Goal: Find specific page/section: Find specific page/section

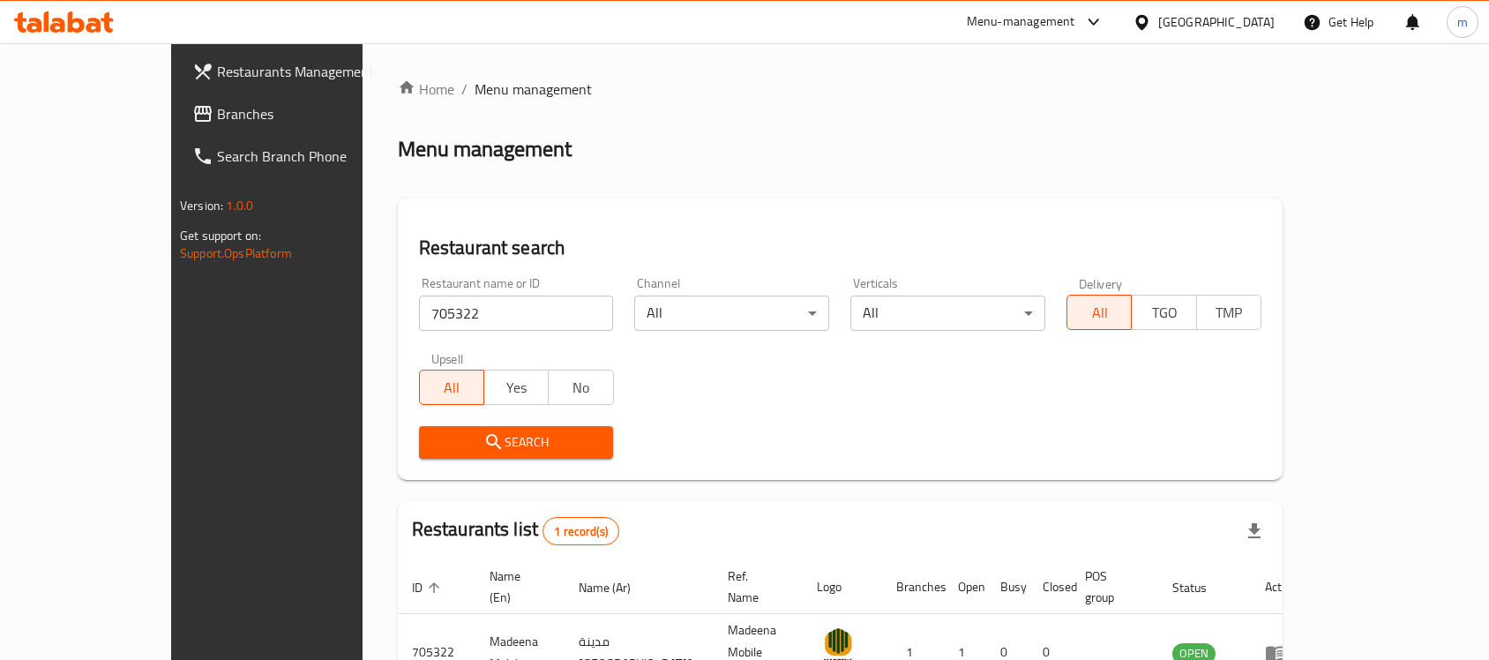
scroll to position [93, 0]
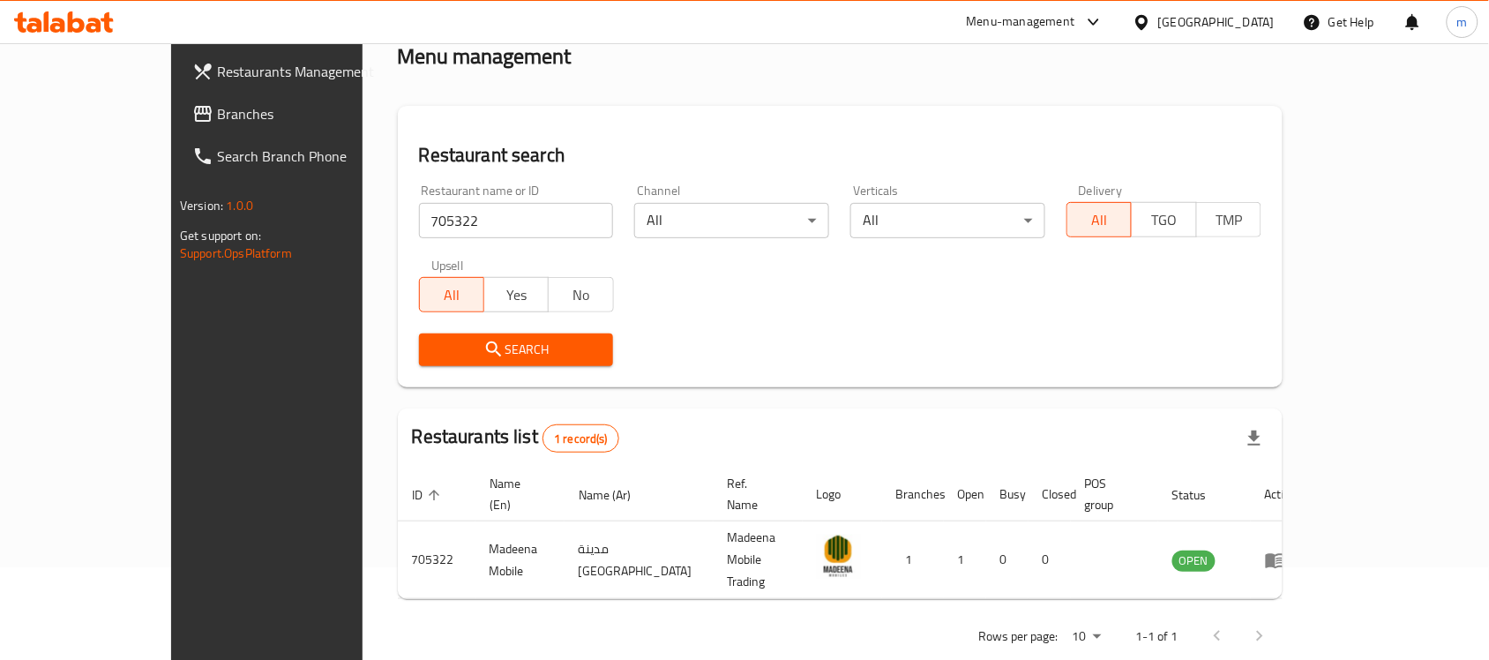
click at [673, 376] on div "Search" at bounding box center [839, 350] width 863 height 54
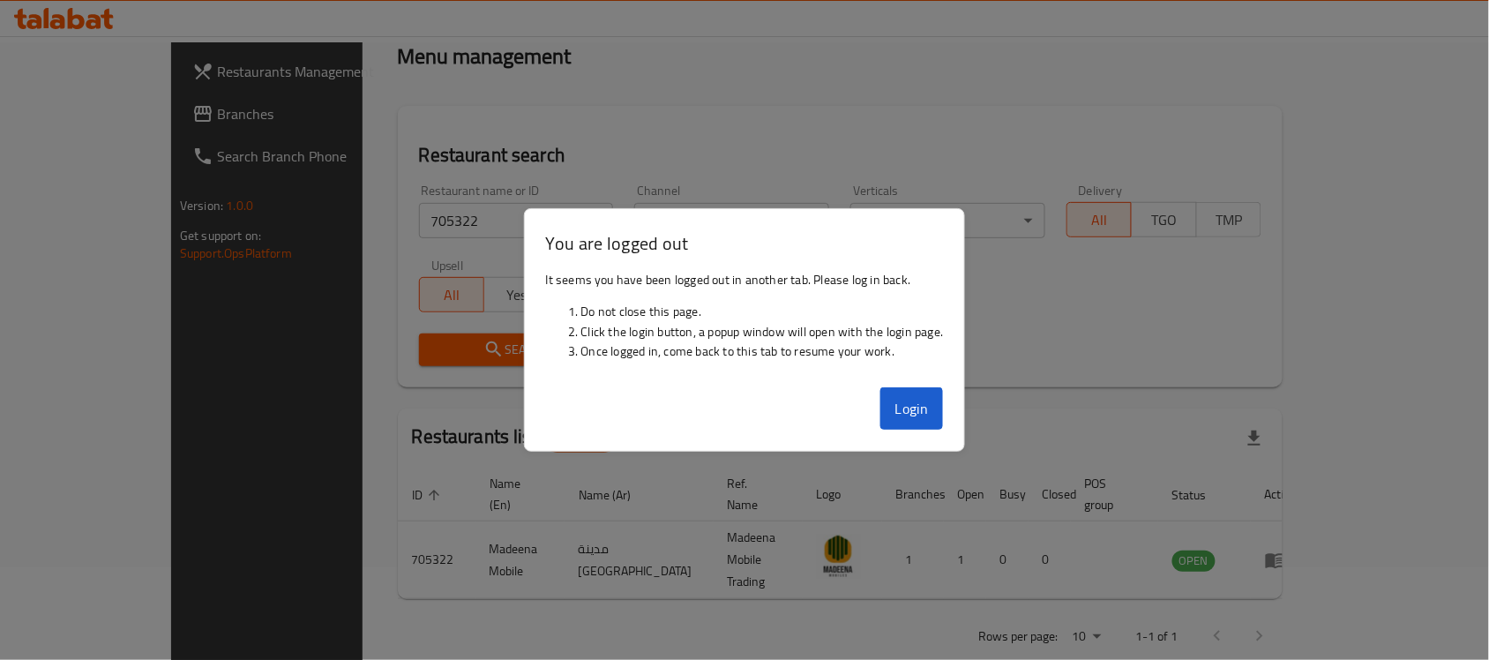
click at [938, 122] on div "Restaurant search Restaurant name or ID 705322 Restaurant name or ID Channel Al…" at bounding box center [840, 246] width 885 height 281
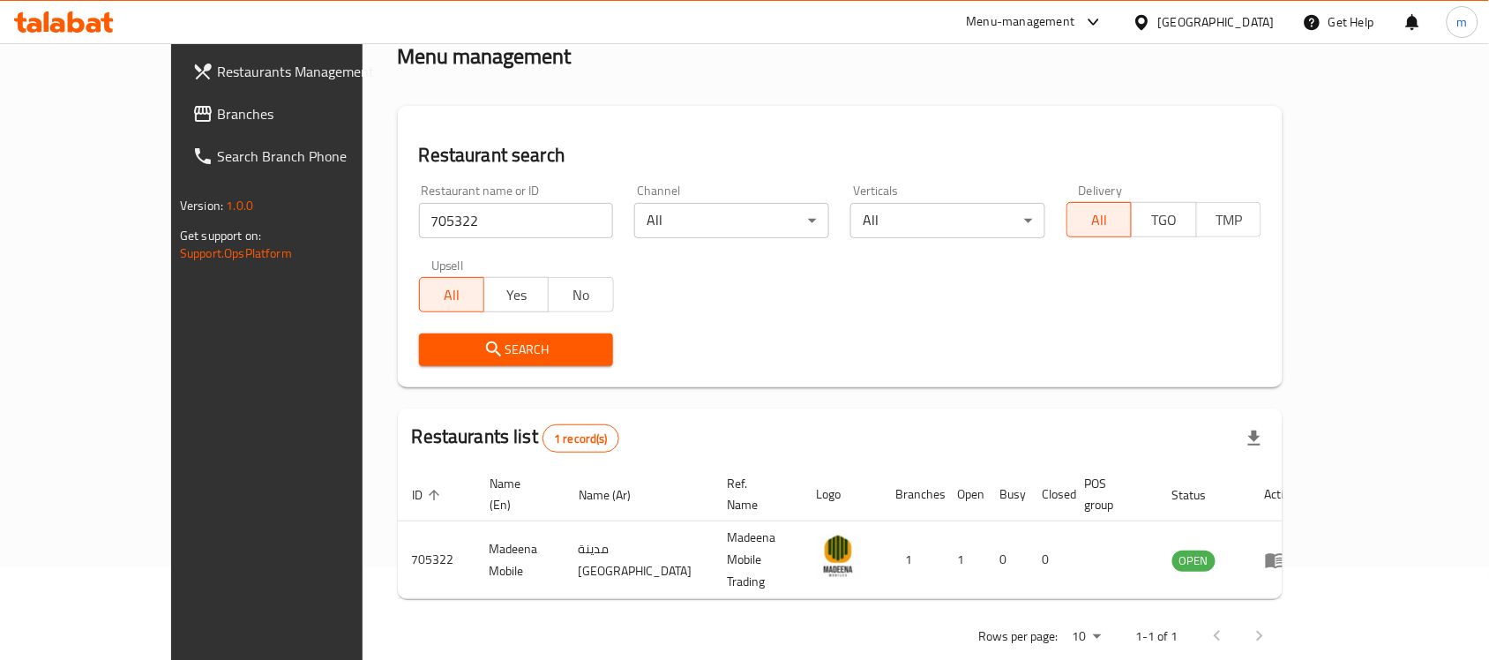
click at [419, 220] on input "705322" at bounding box center [516, 220] width 195 height 35
paste input "75303"
type input "775303"
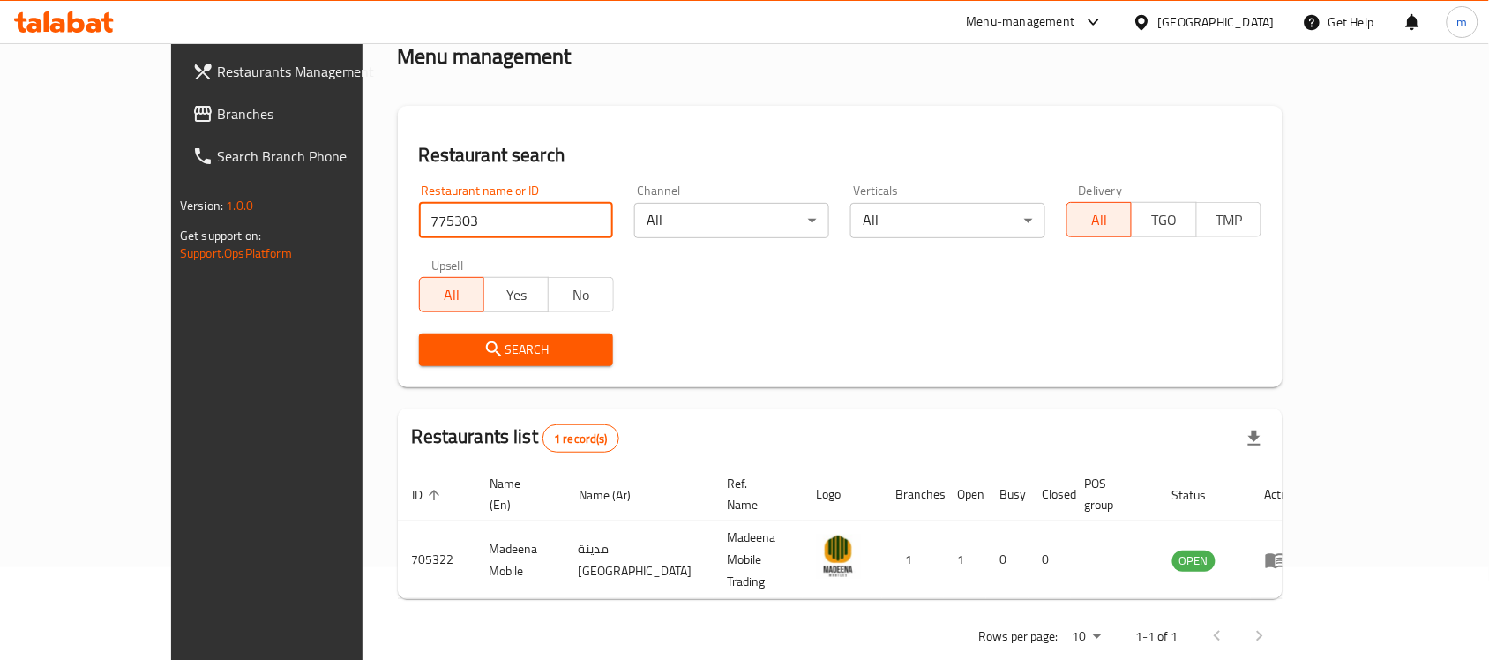
click button "Search" at bounding box center [516, 349] width 195 height 33
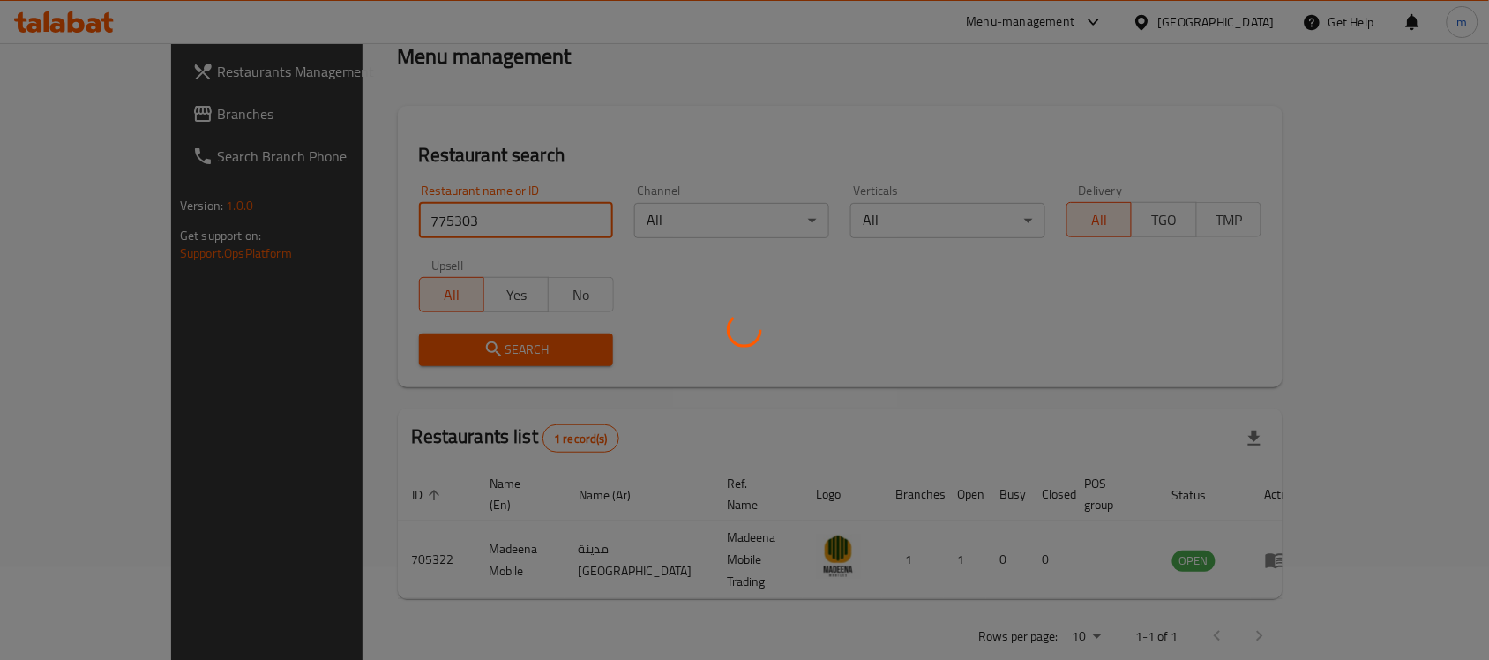
scroll to position [60, 0]
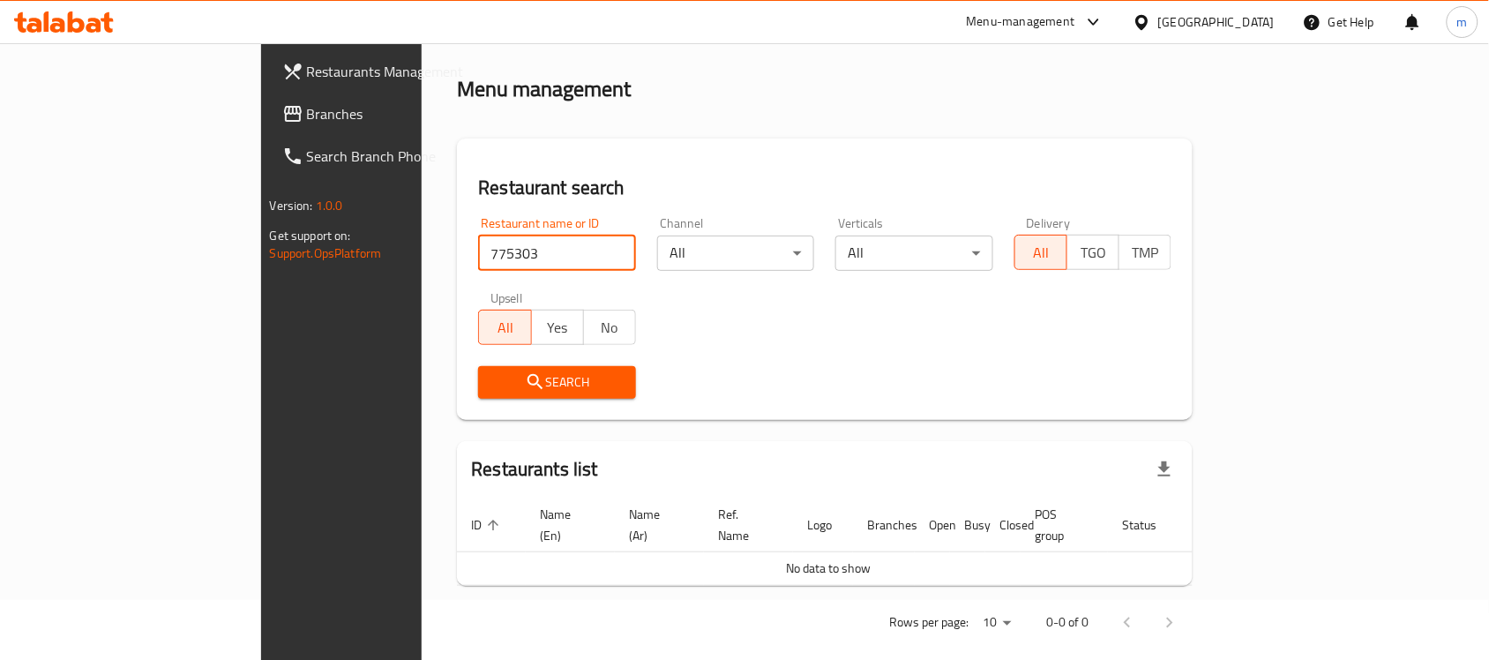
click at [307, 104] on span "Branches" at bounding box center [401, 113] width 189 height 21
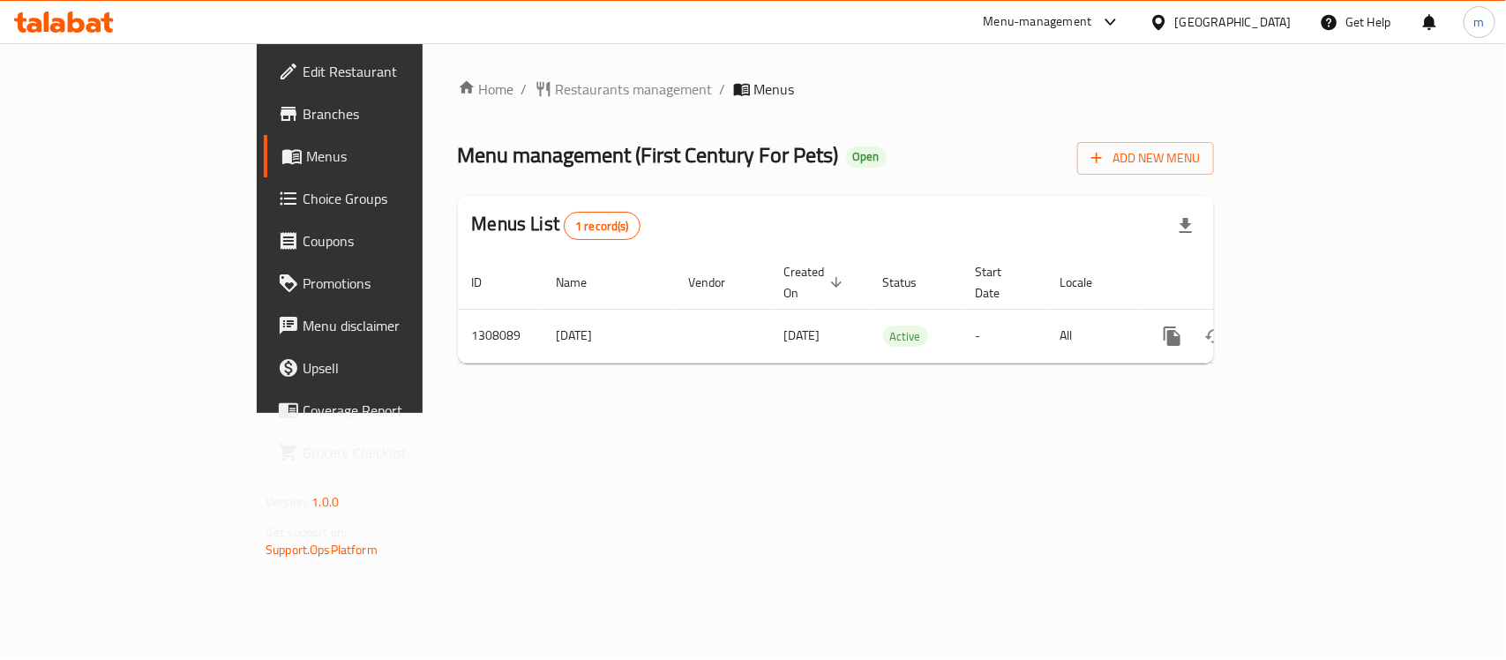
click at [759, 90] on ol "Home / Restaurants management / Menus" at bounding box center [836, 88] width 756 height 21
click at [556, 85] on span "Restaurants management" at bounding box center [634, 88] width 157 height 21
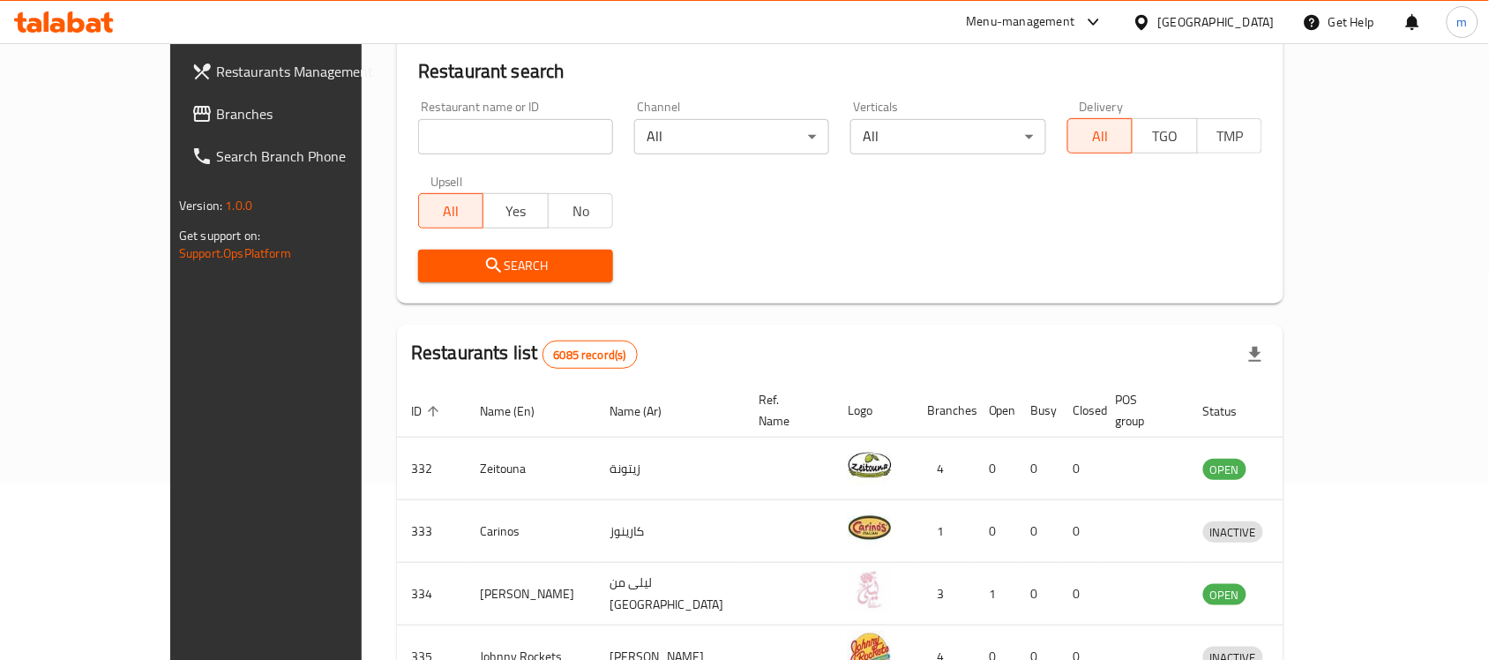
scroll to position [220, 0]
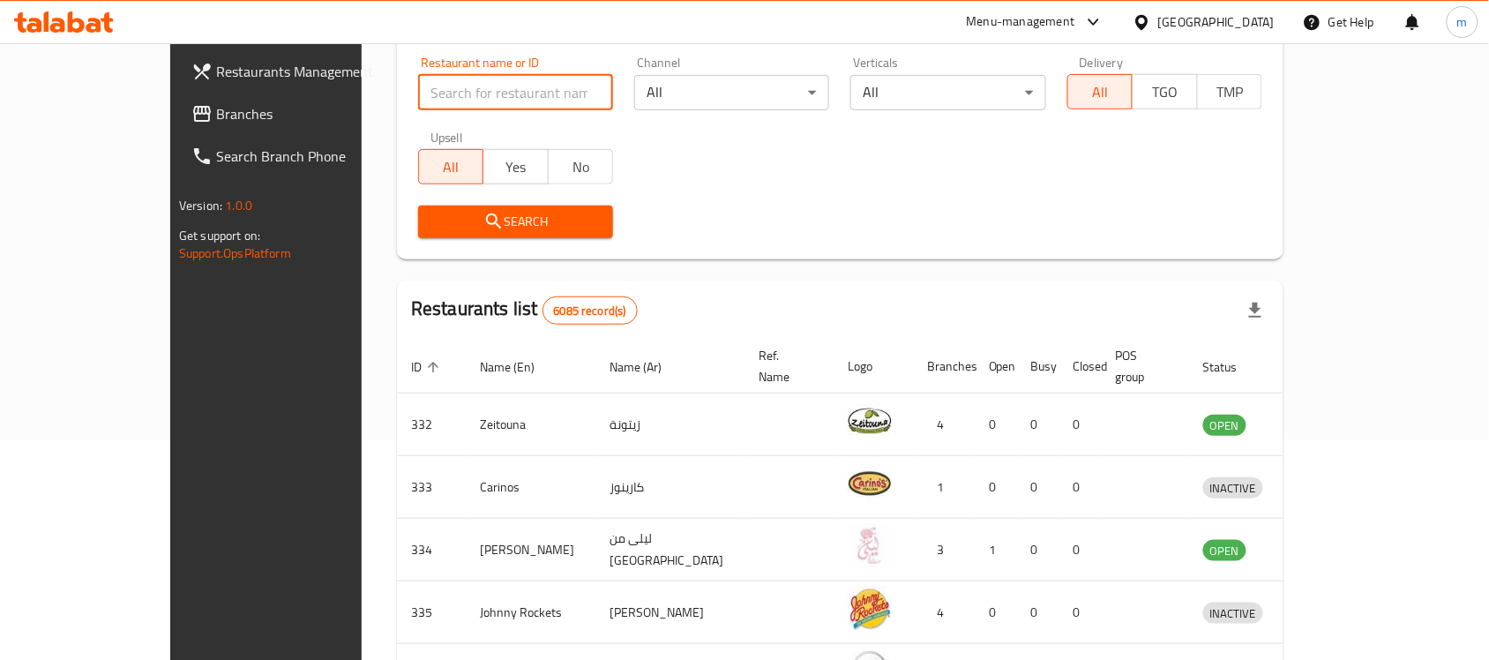
click at [428, 81] on input "search" at bounding box center [515, 92] width 195 height 35
paste input "704534"
type input "704534"
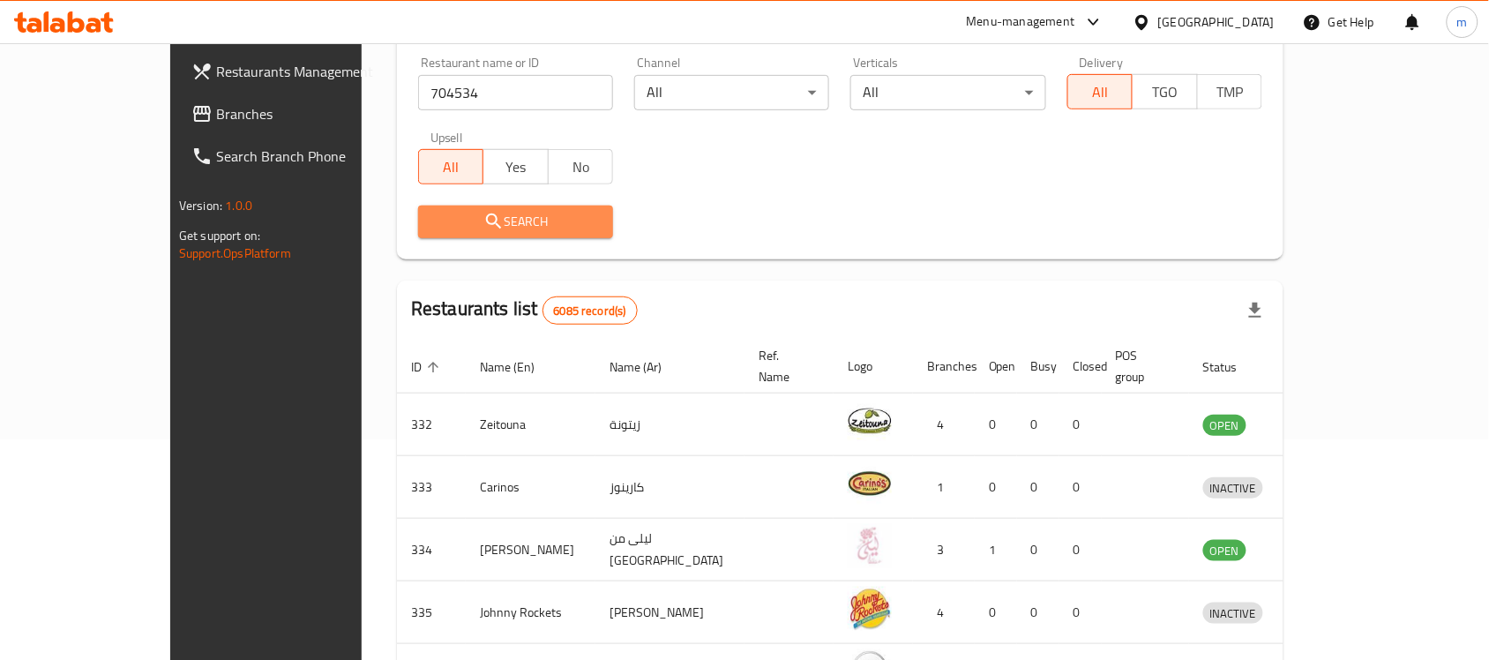
click at [496, 221] on span "Search" at bounding box center [515, 222] width 167 height 22
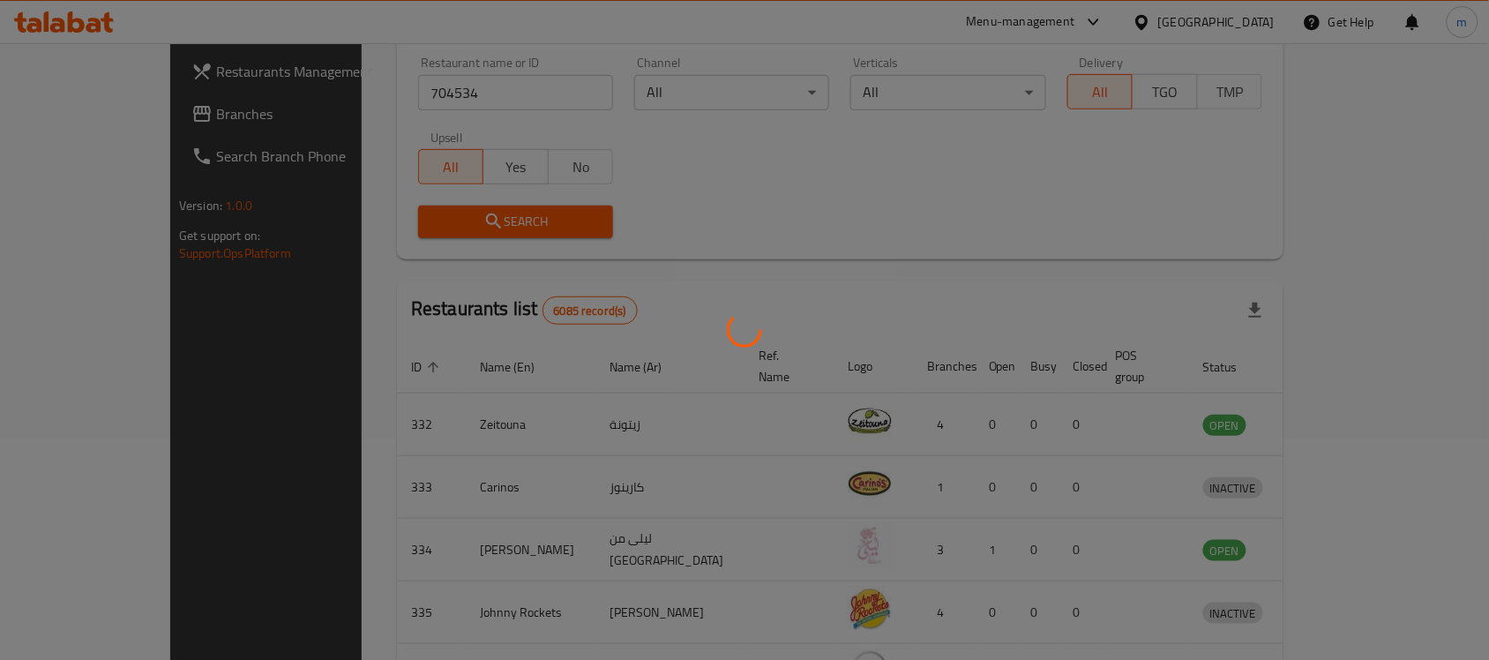
scroll to position [93, 0]
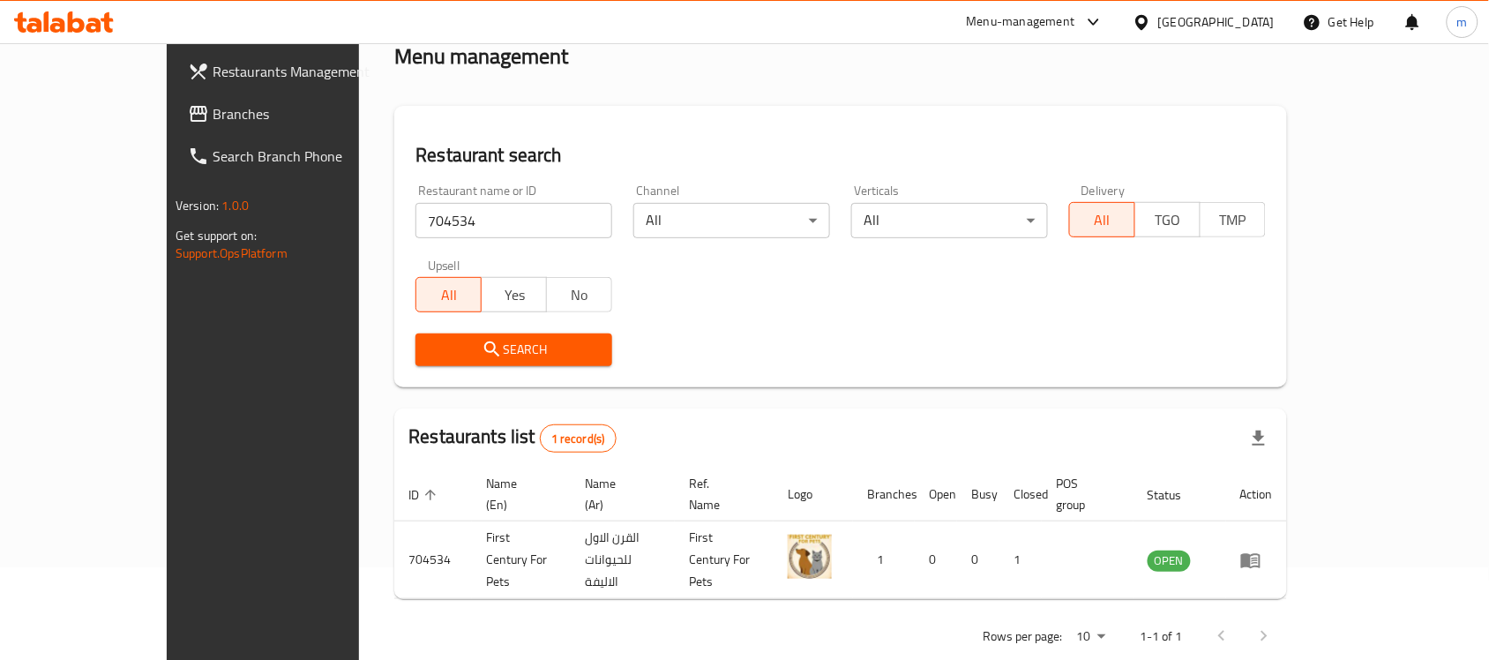
click at [874, 324] on div "Search" at bounding box center [840, 350] width 871 height 54
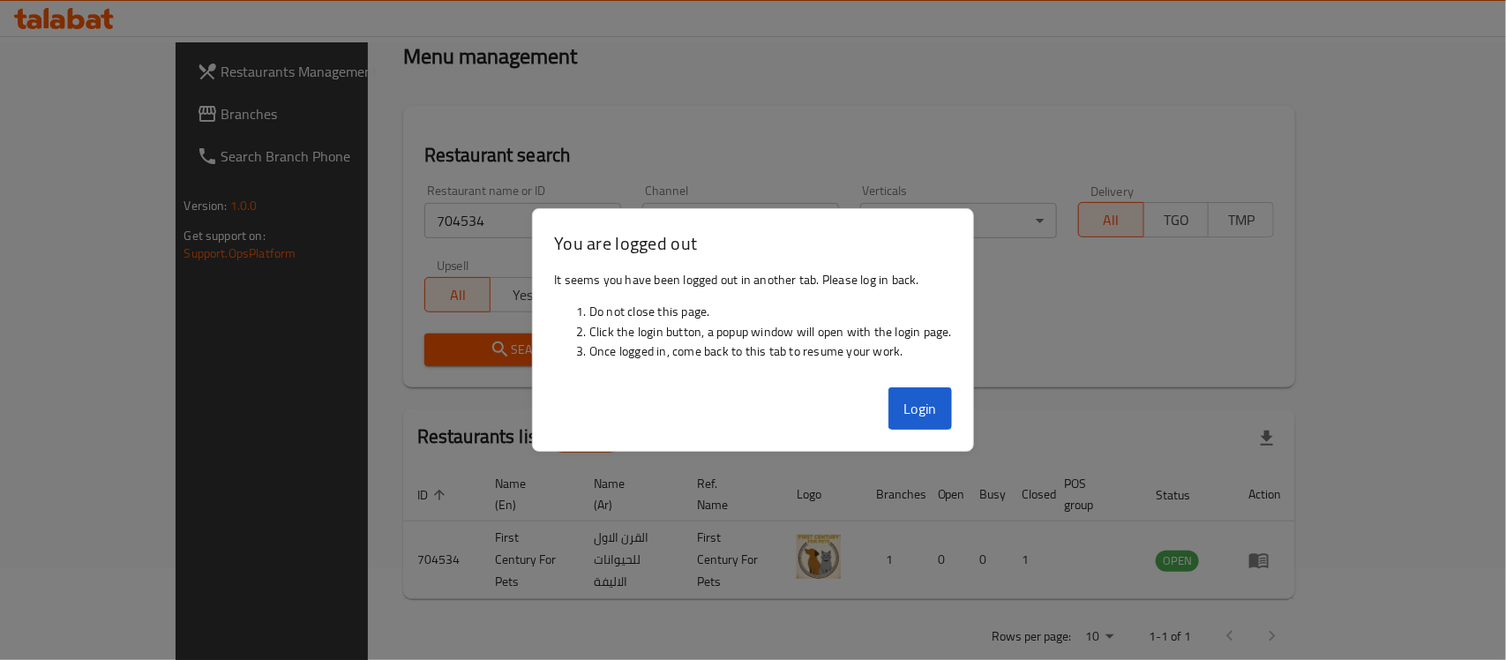
click at [1228, 111] on div "Restaurant search Restaurant name or ID 704534 Restaurant name or ID Channel Al…" at bounding box center [849, 246] width 893 height 281
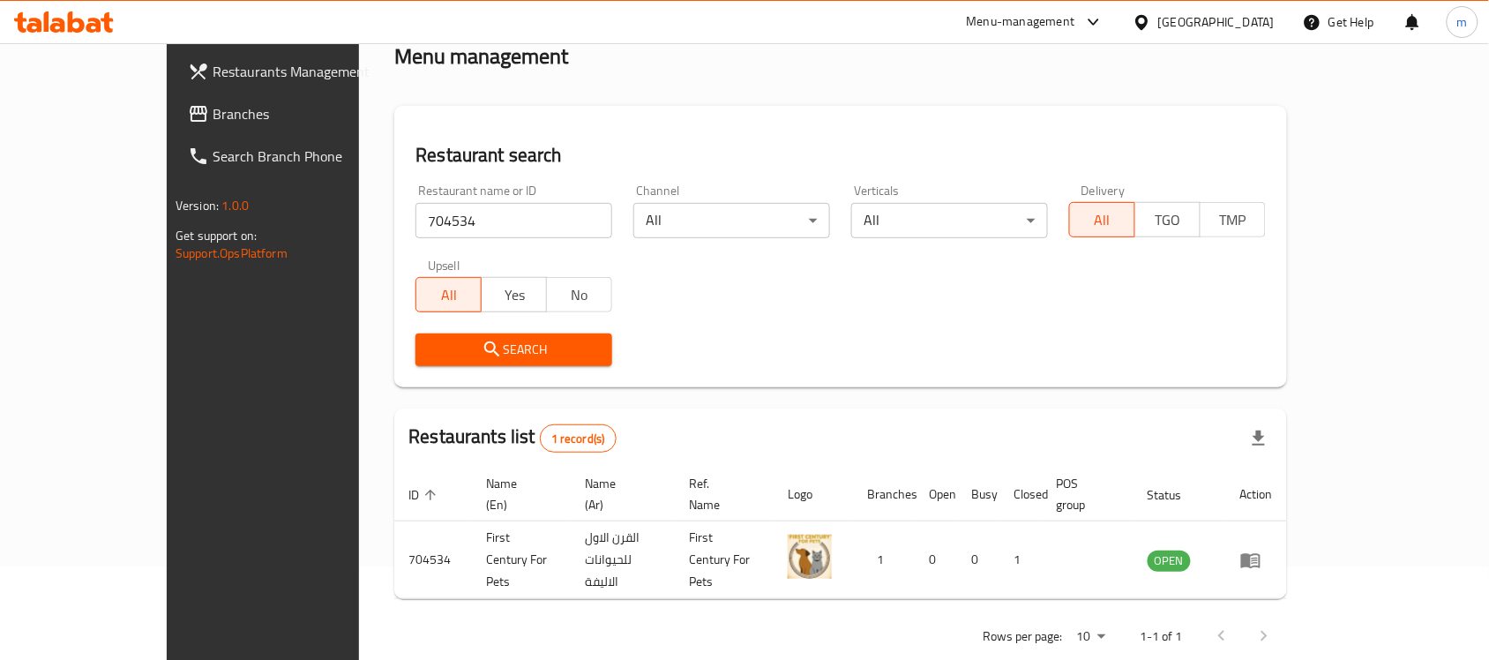
click at [1244, 24] on div "[GEOGRAPHIC_DATA]" at bounding box center [1216, 21] width 116 height 19
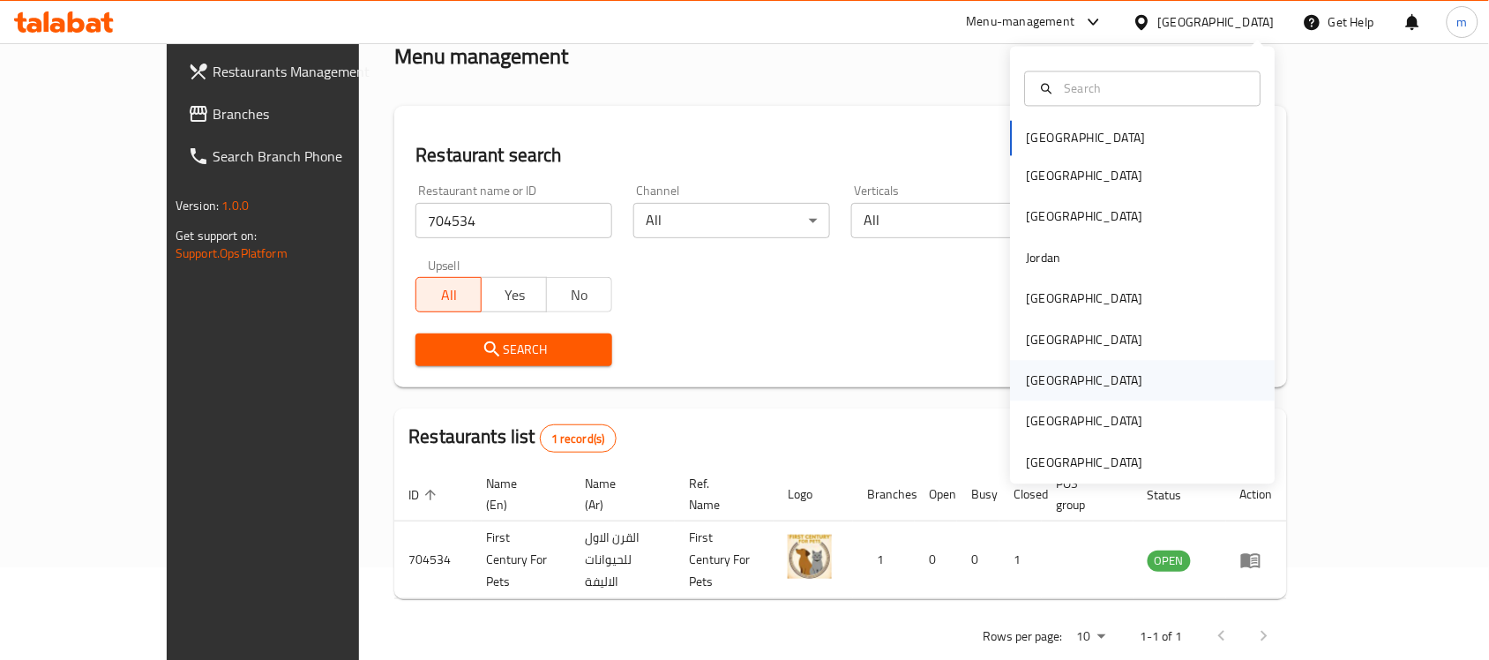
click at [1035, 377] on div "[GEOGRAPHIC_DATA]" at bounding box center [1085, 380] width 116 height 19
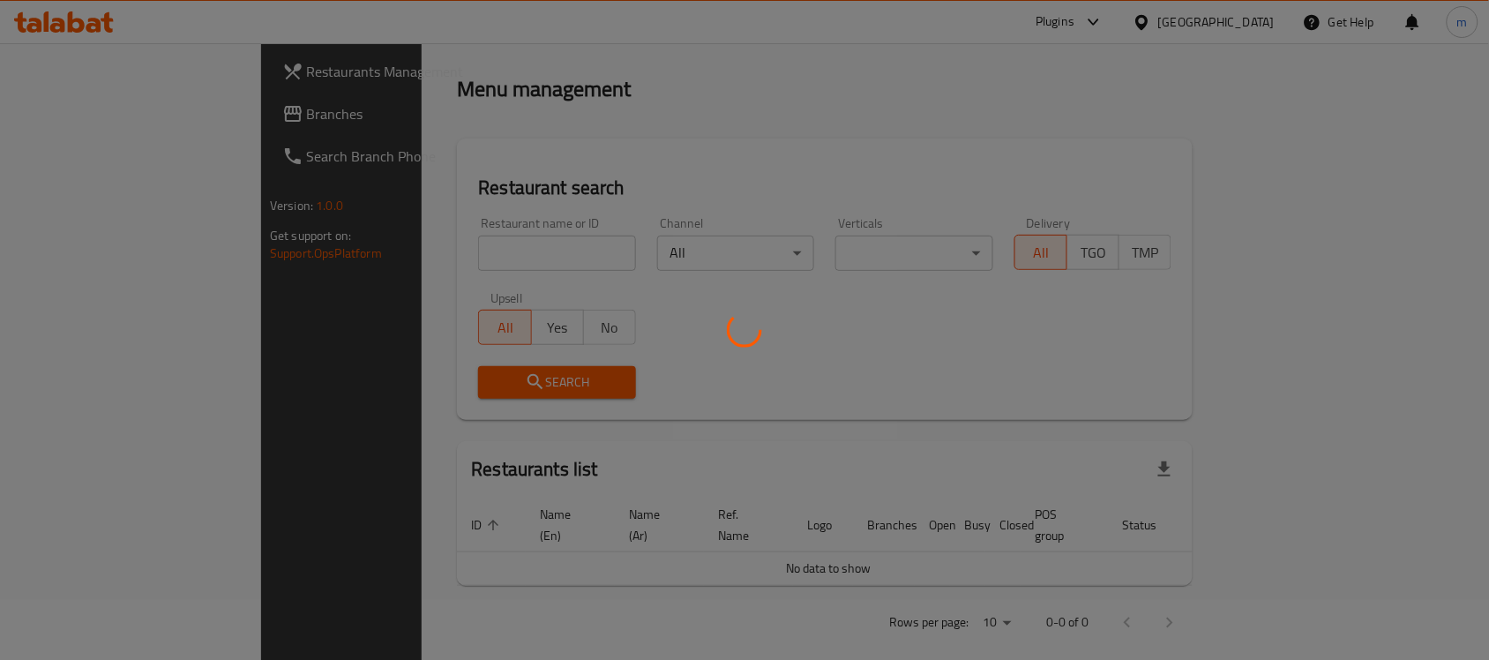
click at [642, 144] on div at bounding box center [744, 330] width 1489 height 660
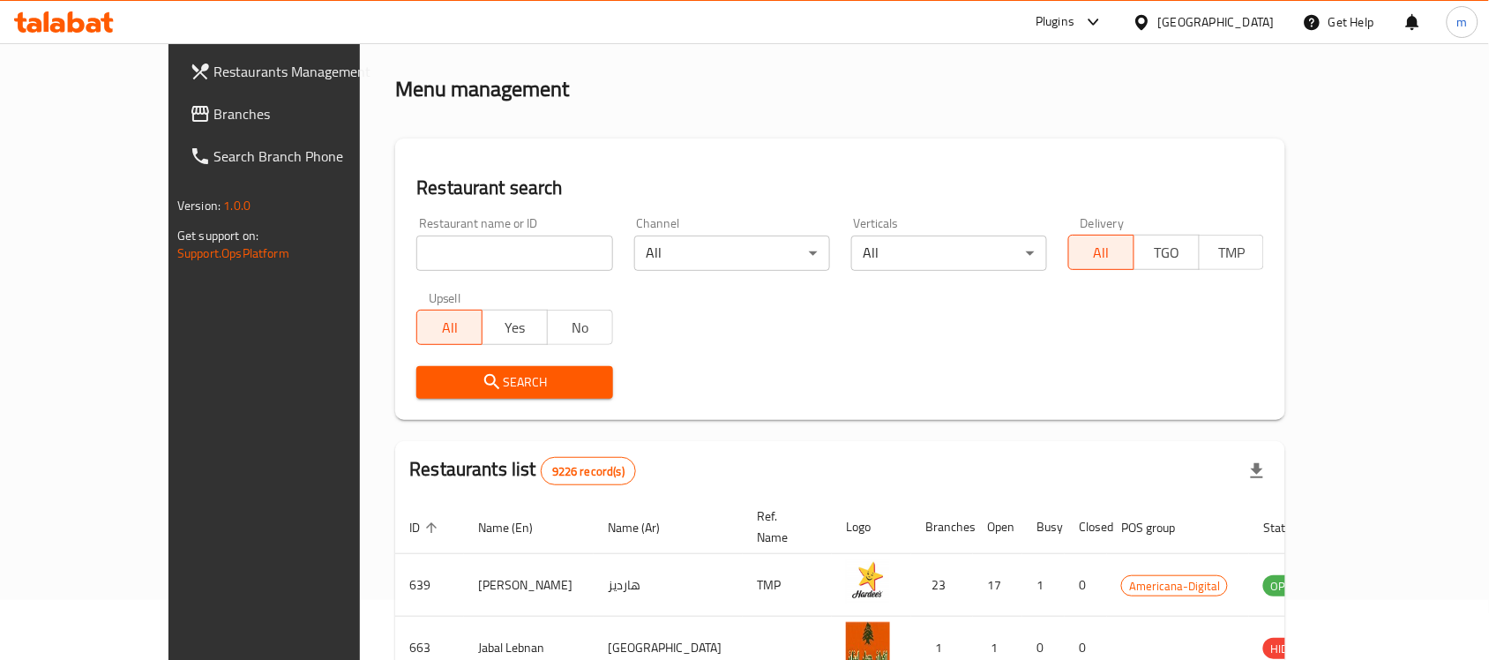
scroll to position [93, 0]
